Goal: Navigation & Orientation: Find specific page/section

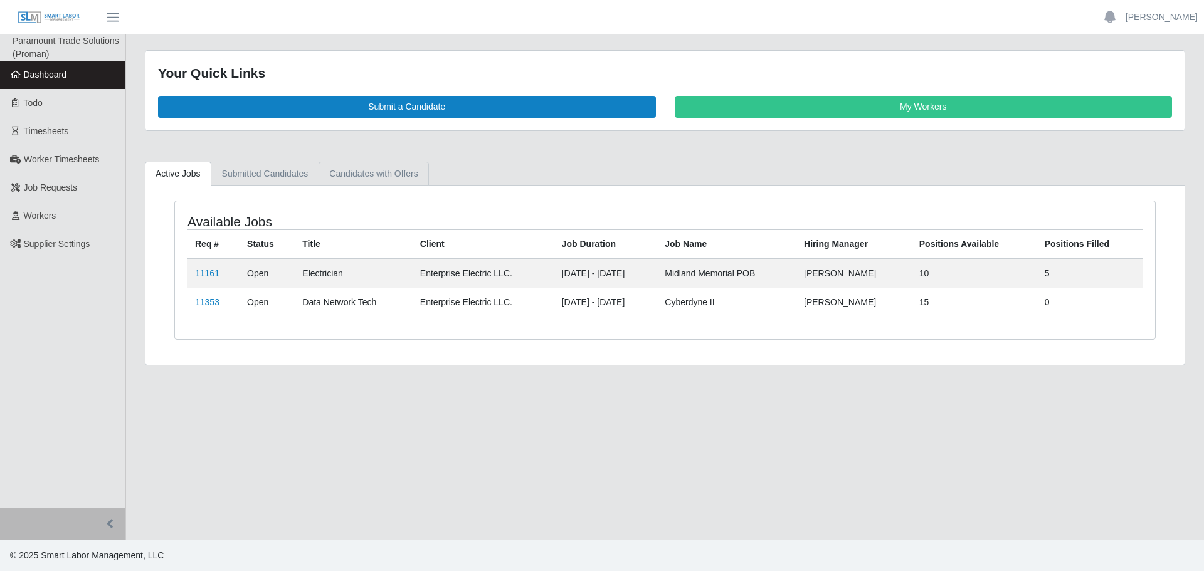
click at [375, 172] on link "Candidates with Offers" at bounding box center [373, 174] width 110 height 24
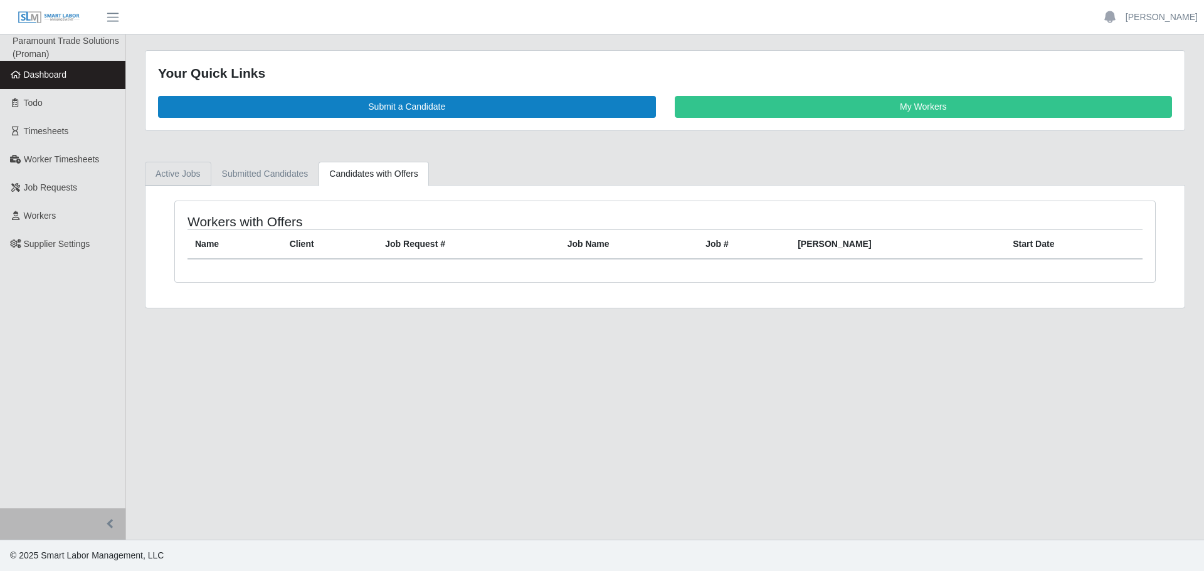
click at [169, 177] on link "Active Jobs" at bounding box center [178, 174] width 66 height 24
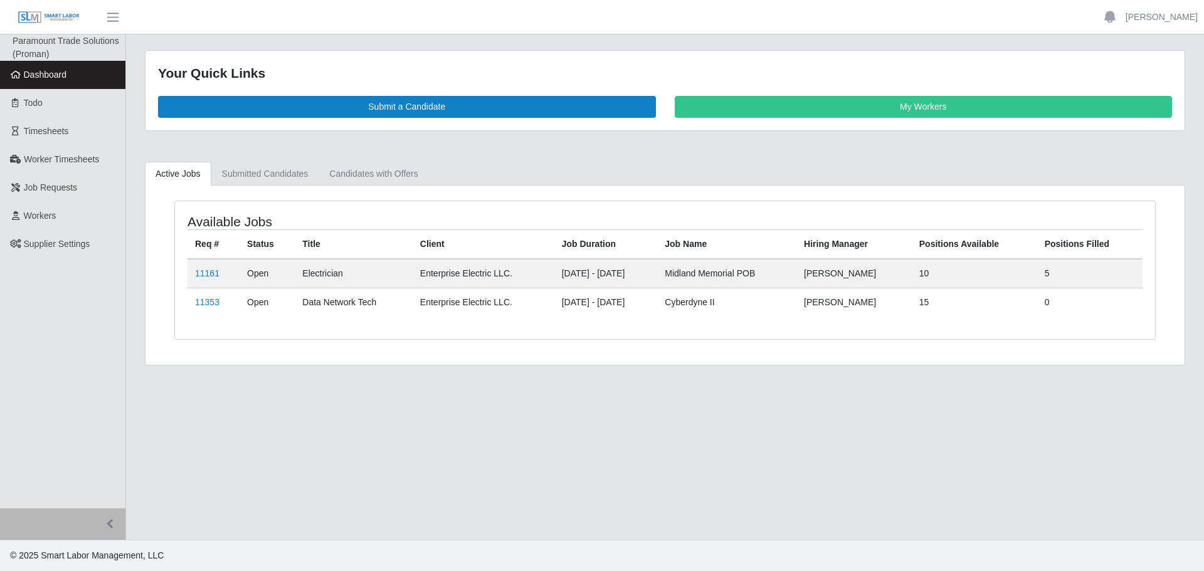
click at [53, 76] on span "Dashboard" at bounding box center [45, 75] width 43 height 10
